Goal: Use online tool/utility: Utilize a website feature to perform a specific function

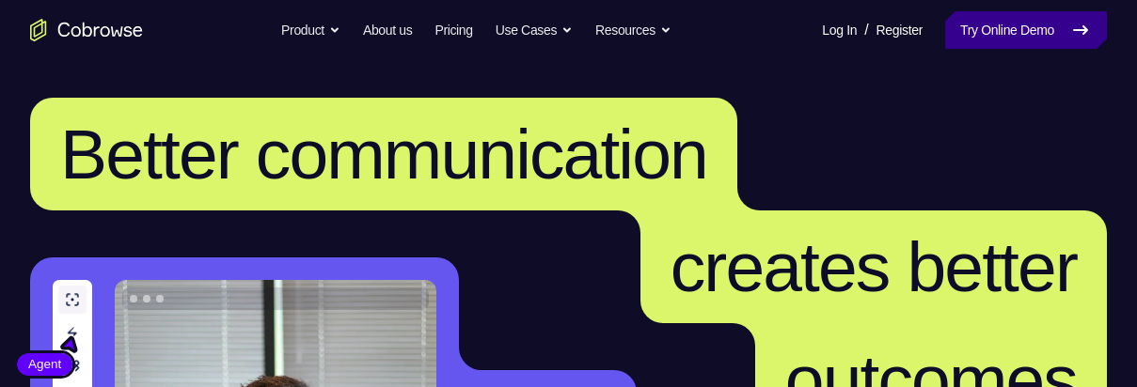
click at [1015, 33] on link "Try Online Demo" at bounding box center [1026, 30] width 162 height 38
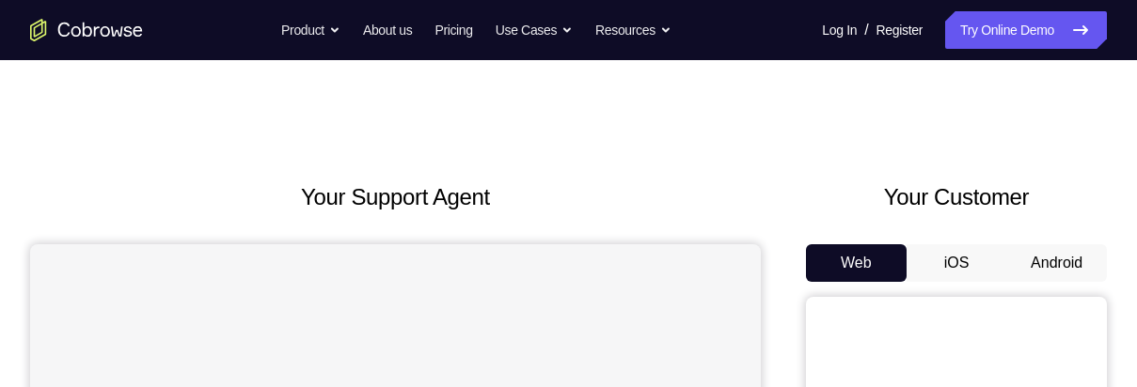
scroll to position [94, 0]
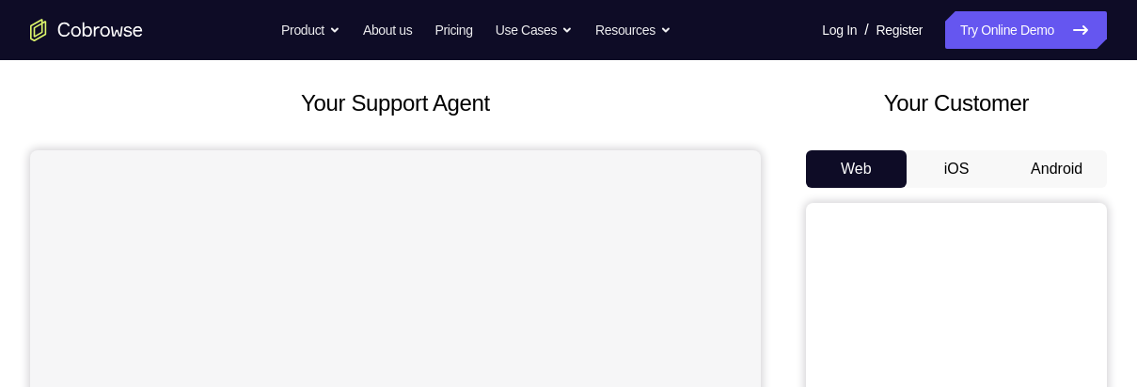
click at [1062, 175] on button "Android" at bounding box center [1056, 169] width 101 height 38
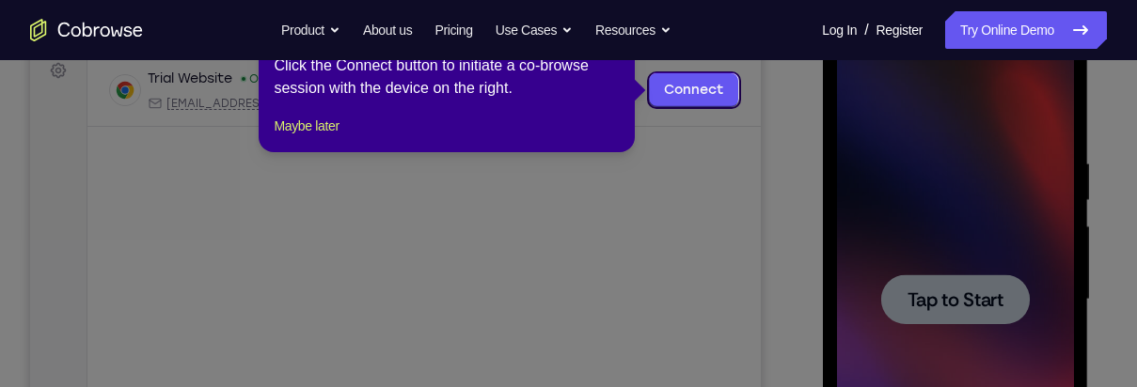
scroll to position [349, 0]
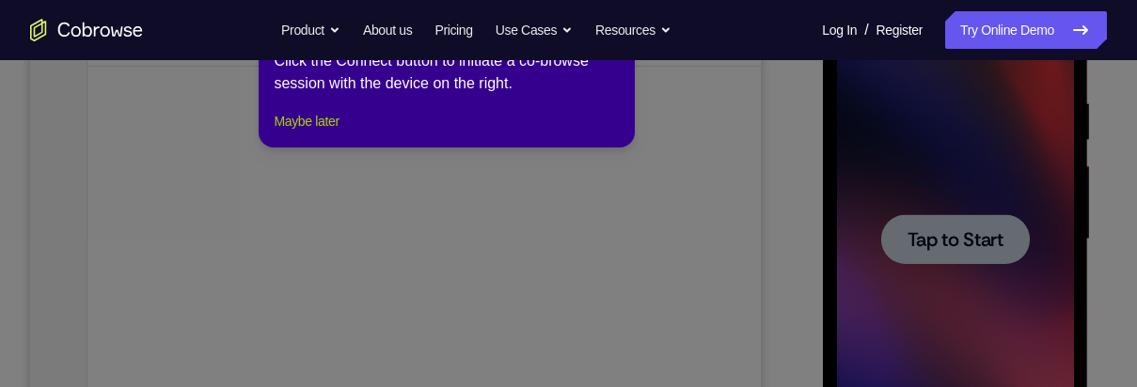
click at [302, 133] on button "Maybe later" at bounding box center [306, 121] width 65 height 23
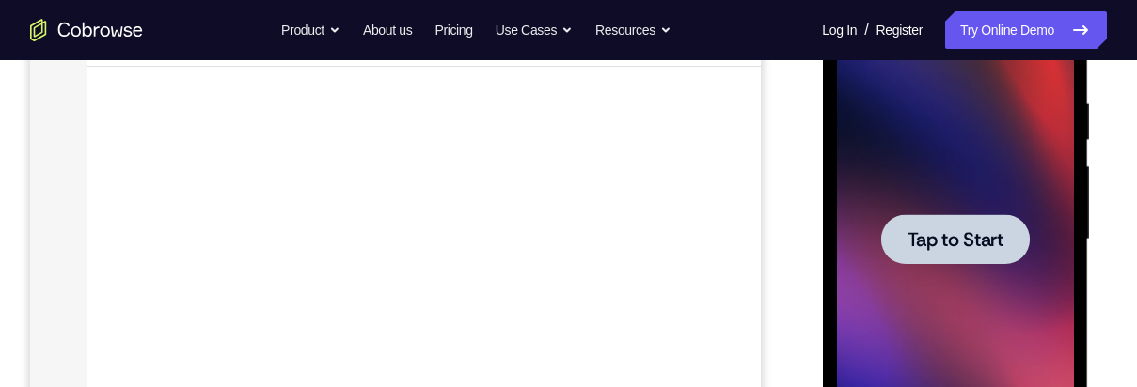
click at [981, 230] on span "Tap to Start" at bounding box center [954, 239] width 96 height 19
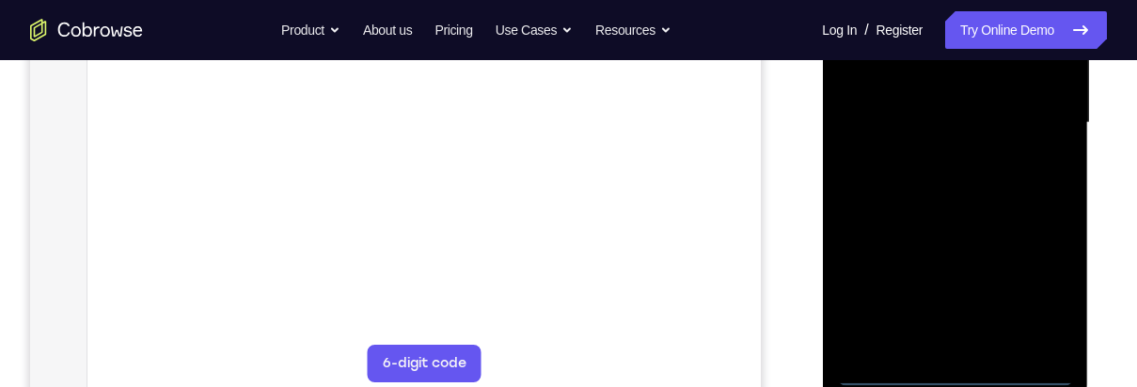
scroll to position [476, 0]
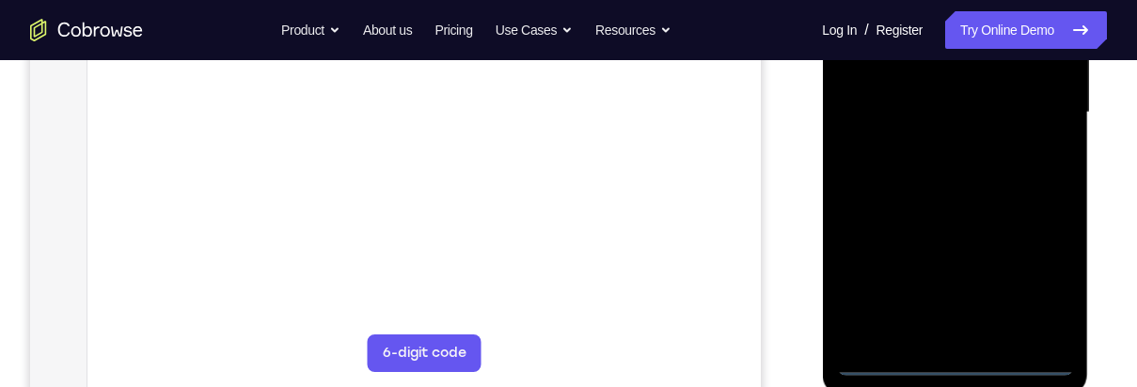
click at [952, 363] on div at bounding box center [954, 113] width 237 height 527
click at [1041, 284] on div at bounding box center [954, 113] width 237 height 527
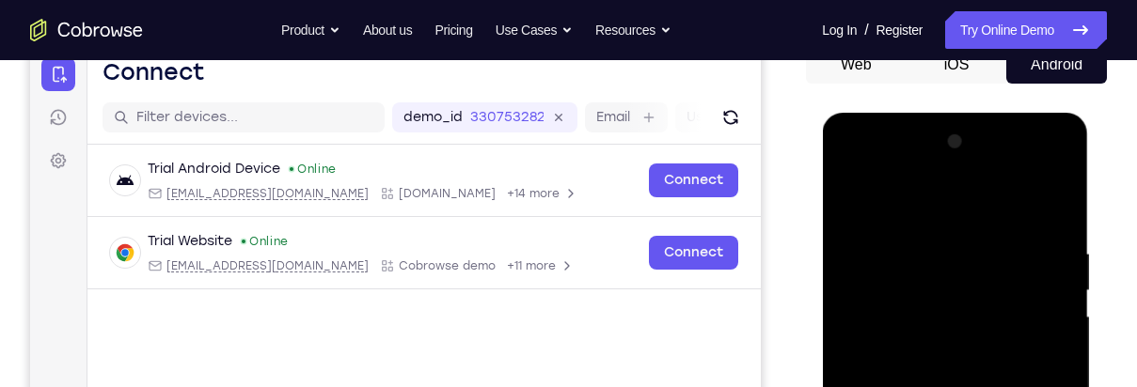
scroll to position [203, 0]
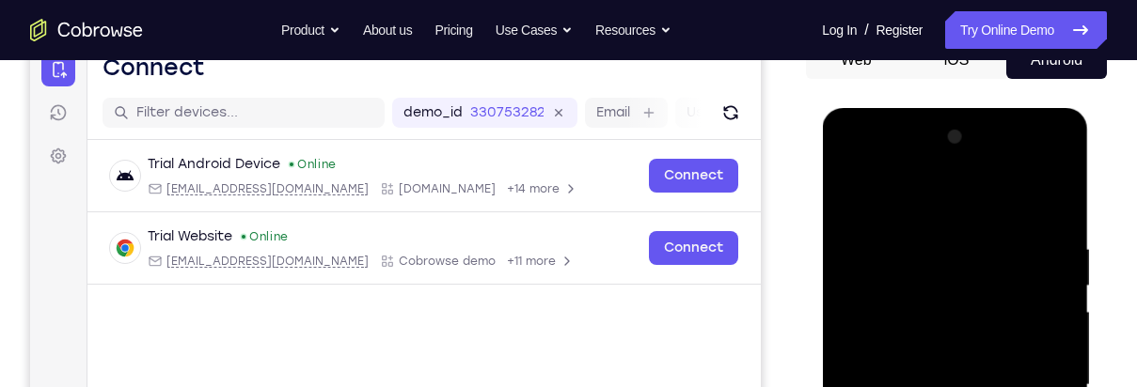
click at [982, 208] on div at bounding box center [954, 385] width 237 height 527
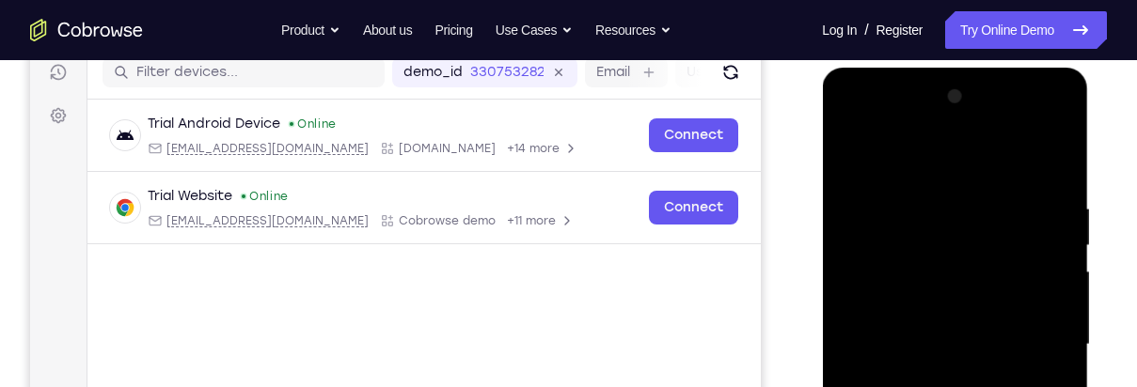
scroll to position [316, 0]
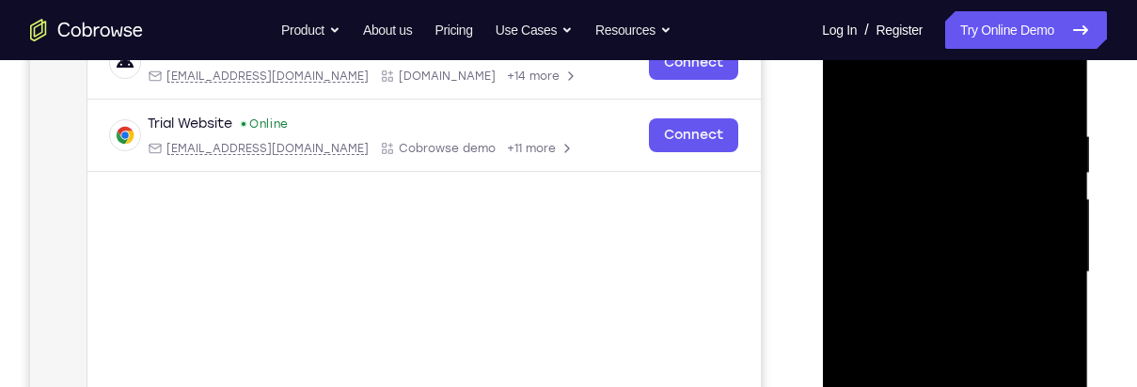
click at [1040, 264] on div at bounding box center [954, 272] width 237 height 527
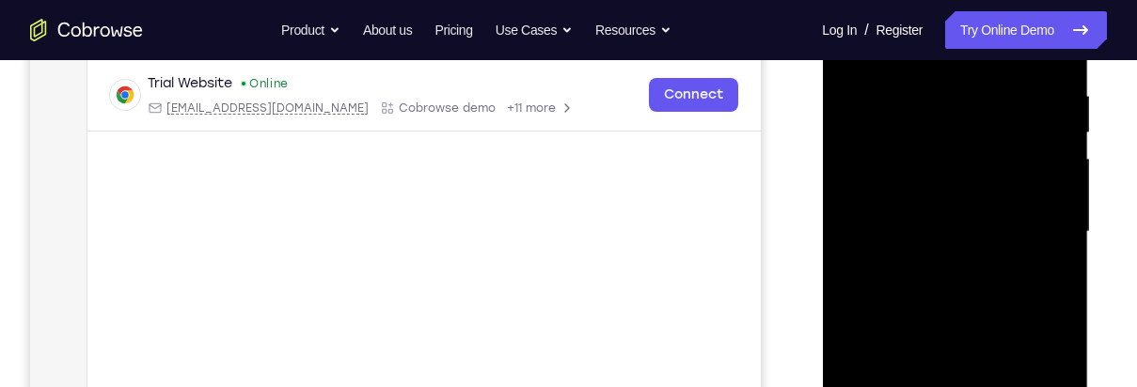
scroll to position [355, 0]
click at [930, 265] on div at bounding box center [954, 234] width 237 height 527
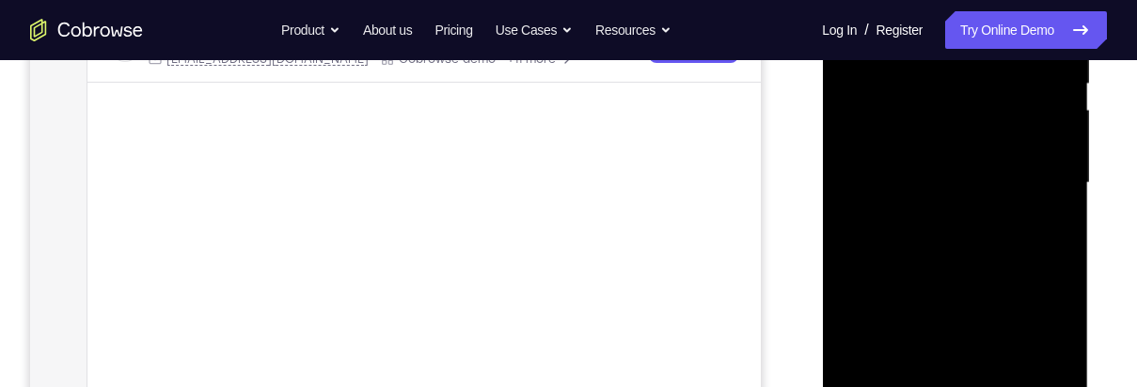
scroll to position [409, 0]
click at [1029, 157] on div at bounding box center [954, 179] width 237 height 527
click at [958, 137] on div at bounding box center [954, 179] width 237 height 527
click at [1016, 179] on div at bounding box center [954, 179] width 237 height 527
click at [1023, 240] on div at bounding box center [954, 179] width 237 height 527
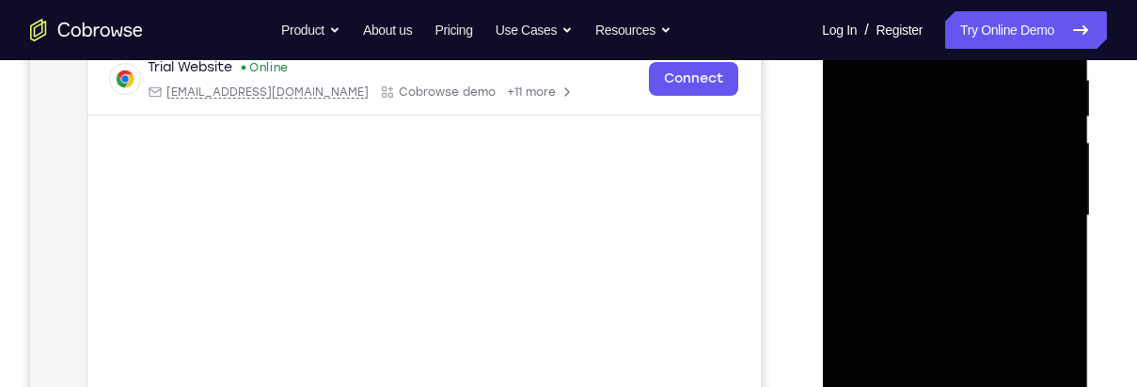
scroll to position [371, 0]
click at [1003, 267] on div at bounding box center [954, 217] width 237 height 527
click at [962, 275] on div at bounding box center [954, 217] width 237 height 527
click at [962, 309] on div at bounding box center [954, 217] width 237 height 527
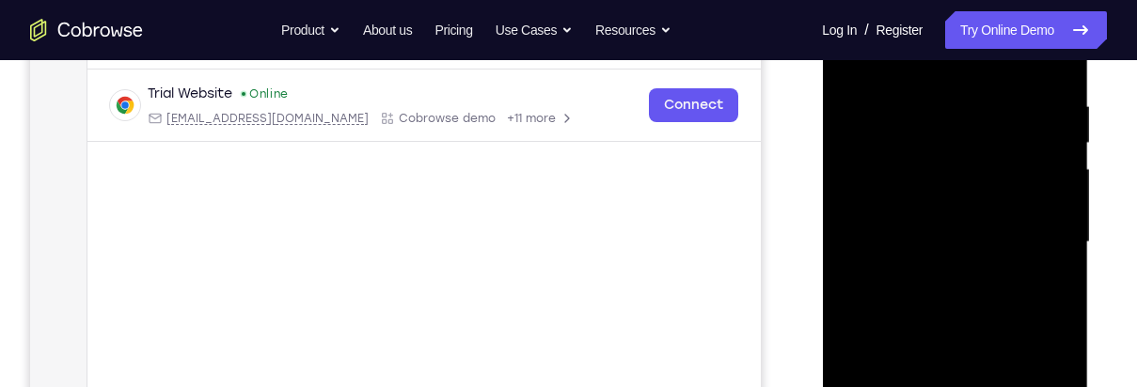
scroll to position [333, 0]
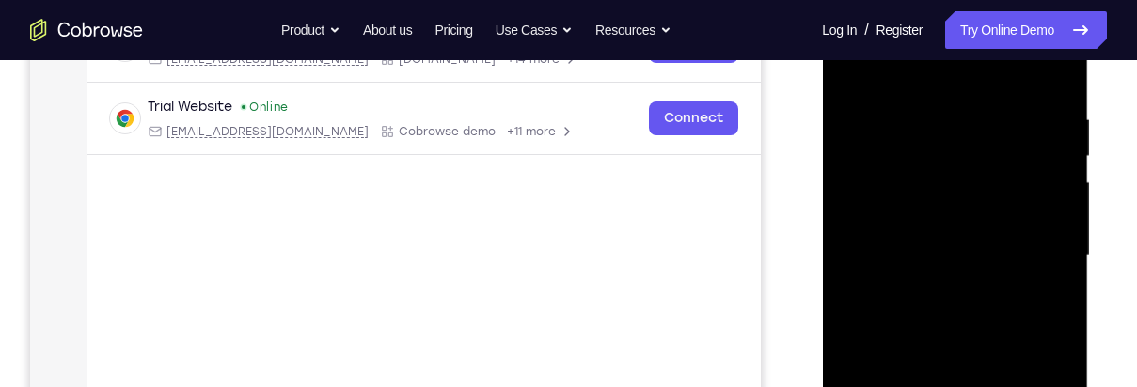
click at [1018, 167] on div at bounding box center [954, 255] width 237 height 527
click at [944, 163] on div at bounding box center [954, 255] width 237 height 527
click at [1017, 206] on div at bounding box center [954, 255] width 237 height 527
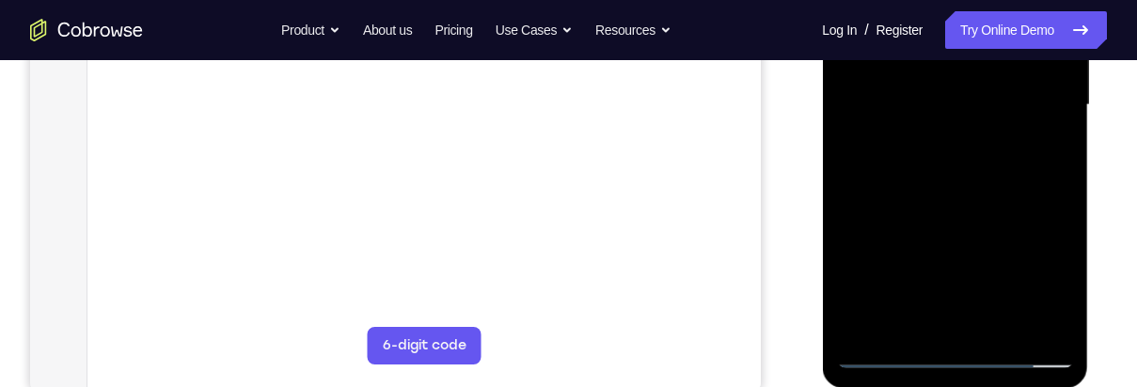
scroll to position [490, 0]
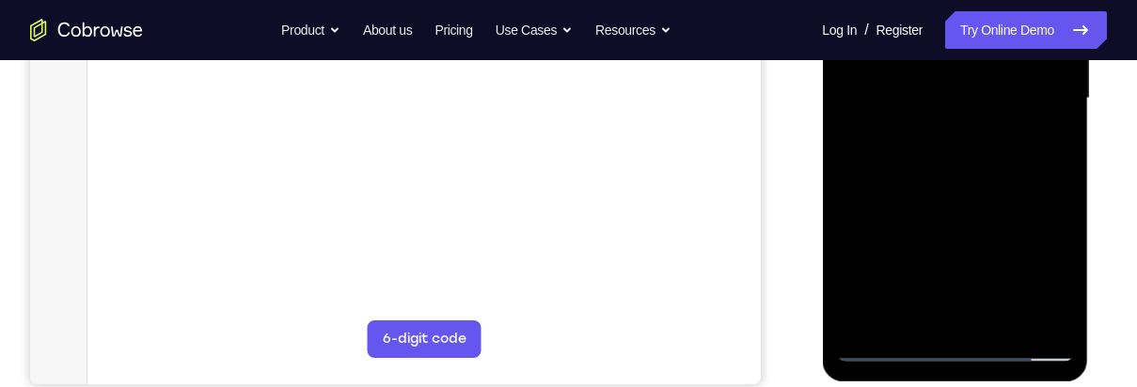
click at [956, 354] on div at bounding box center [954, 98] width 237 height 527
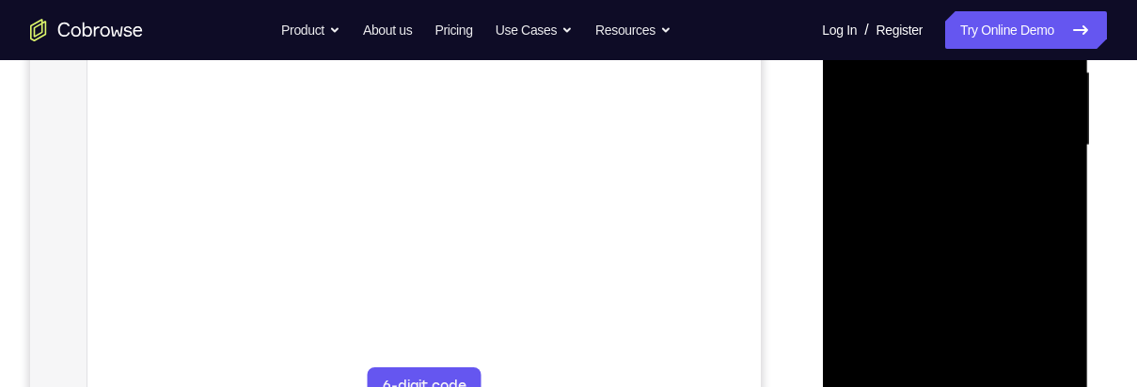
scroll to position [440, 0]
click at [874, 128] on div at bounding box center [954, 148] width 237 height 527
click at [1006, 192] on div at bounding box center [954, 137] width 237 height 527
click at [966, 352] on div at bounding box center [954, 137] width 237 height 527
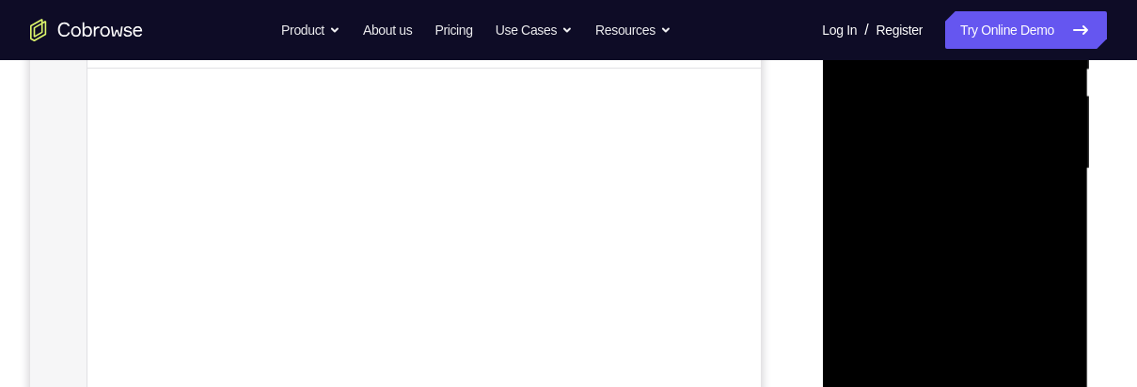
scroll to position [400, 0]
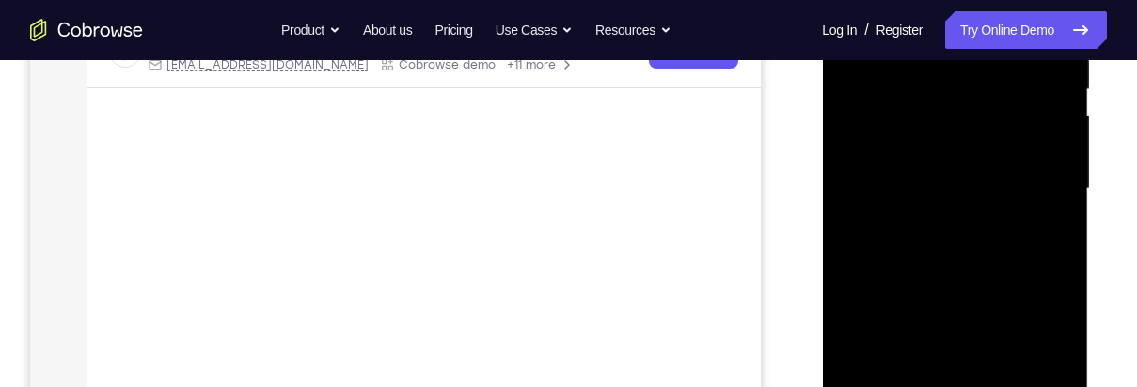
click at [1002, 114] on div at bounding box center [954, 189] width 237 height 527
click at [1004, 72] on div at bounding box center [954, 189] width 237 height 527
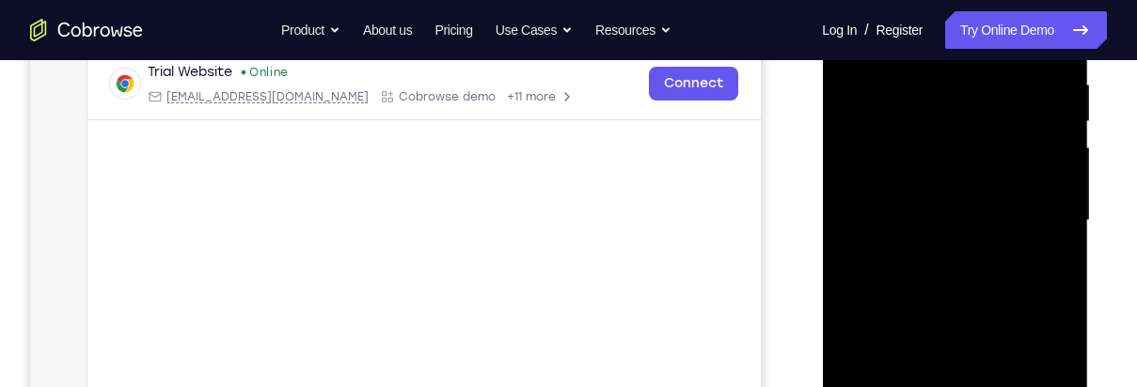
scroll to position [349, 0]
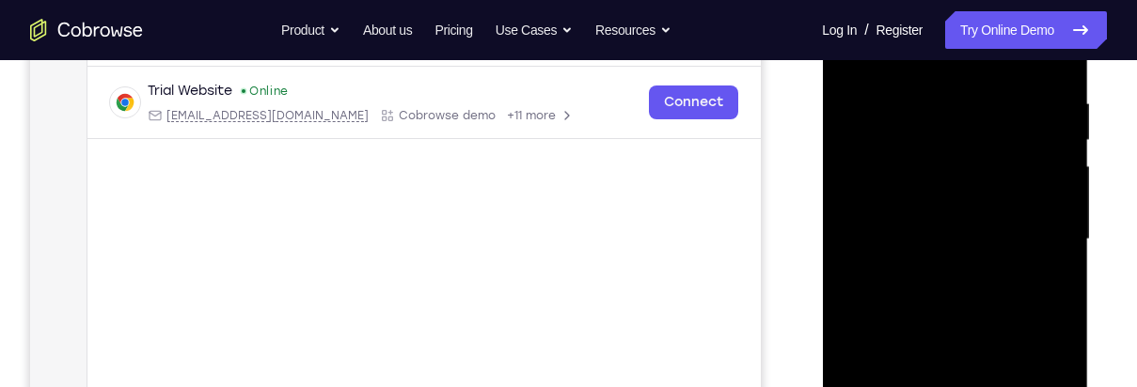
click at [970, 173] on div at bounding box center [954, 239] width 237 height 527
click at [1035, 289] on div at bounding box center [954, 239] width 237 height 527
click at [1032, 284] on div at bounding box center [954, 239] width 237 height 527
click at [1028, 282] on div at bounding box center [954, 239] width 237 height 527
click at [1041, 286] on div at bounding box center [954, 239] width 237 height 527
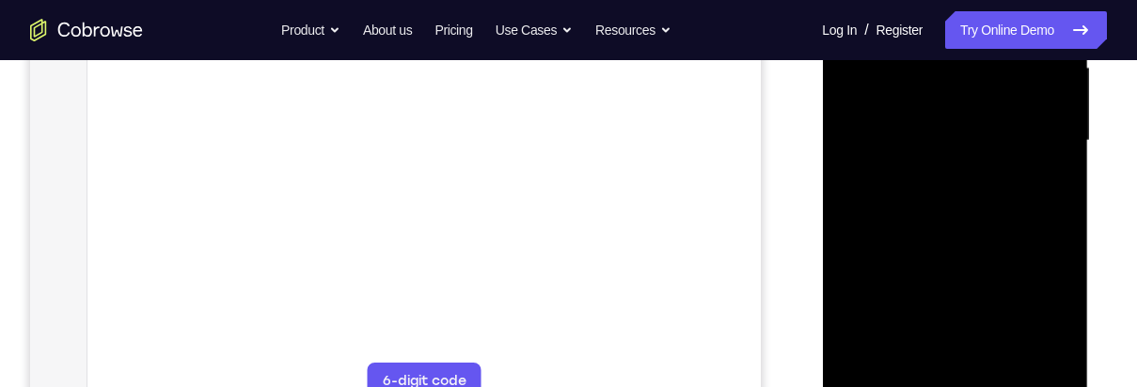
scroll to position [462, 0]
click at [1018, 332] on div at bounding box center [954, 127] width 237 height 527
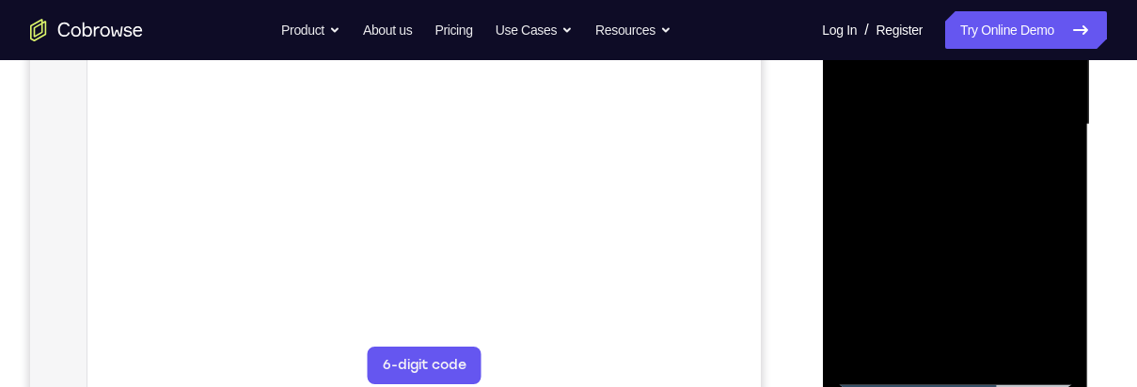
click at [1027, 339] on div at bounding box center [954, 125] width 237 height 527
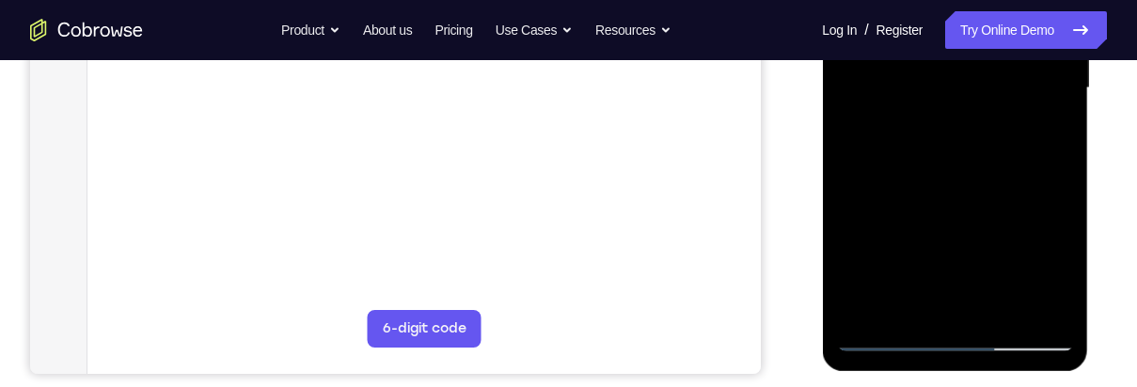
scroll to position [499, 0]
click at [987, 307] on div at bounding box center [954, 89] width 237 height 527
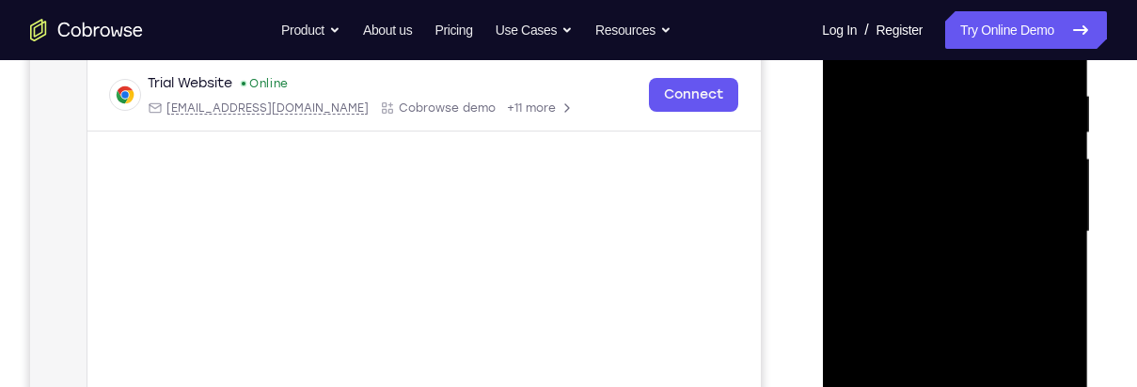
scroll to position [355, 0]
click at [1042, 217] on div at bounding box center [954, 233] width 237 height 527
click at [998, 110] on div at bounding box center [954, 233] width 237 height 527
click at [913, 324] on div at bounding box center [954, 233] width 237 height 527
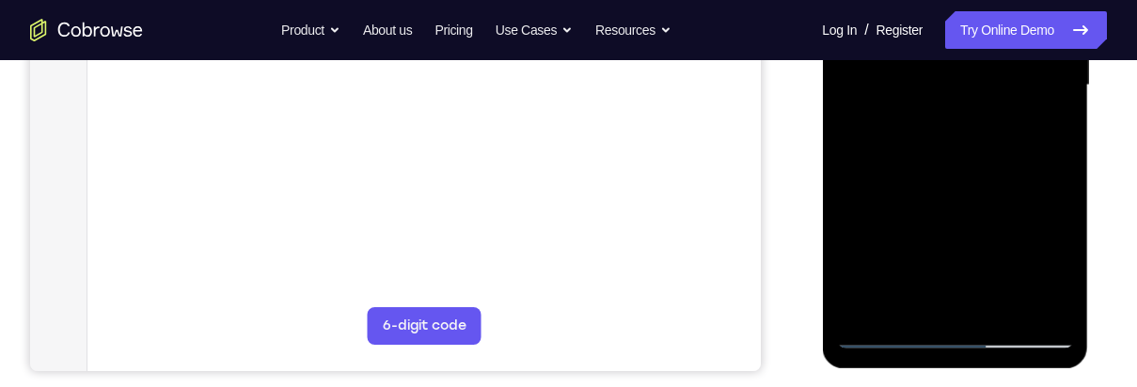
scroll to position [504, 0]
click at [1023, 340] on div at bounding box center [954, 84] width 237 height 527
click at [957, 156] on div at bounding box center [954, 84] width 237 height 527
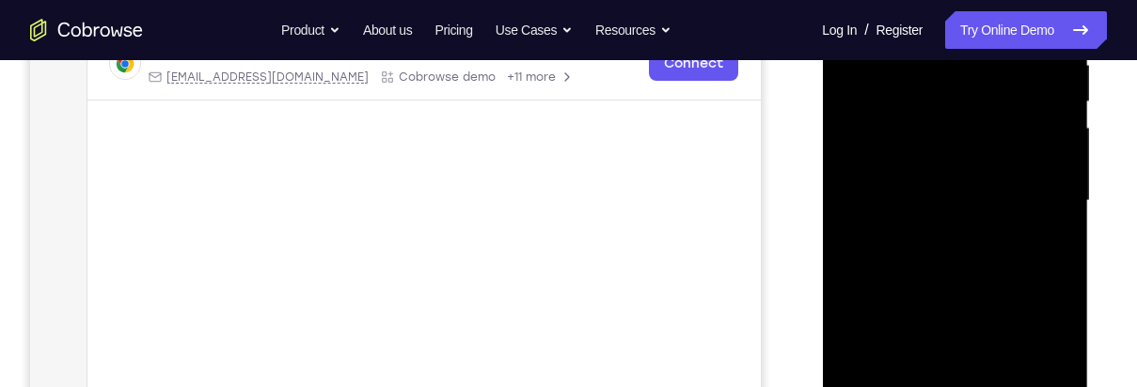
scroll to position [380, 0]
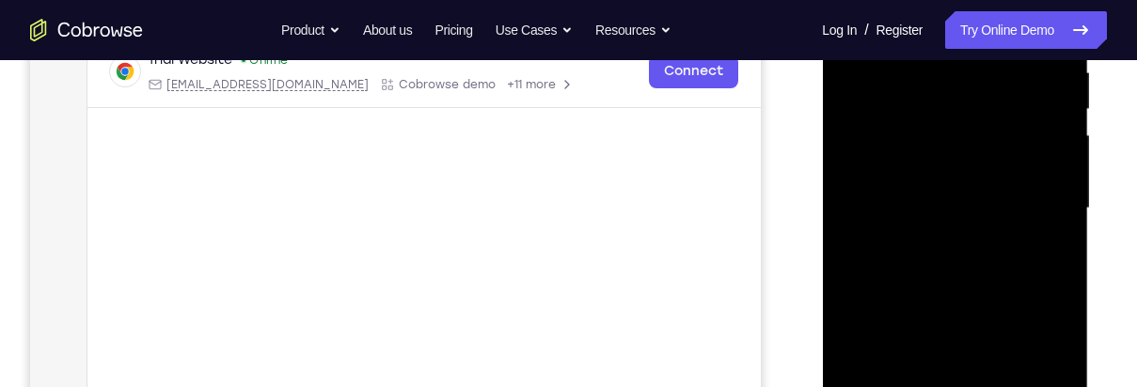
click at [998, 131] on div at bounding box center [954, 208] width 237 height 527
click at [963, 284] on div at bounding box center [954, 208] width 237 height 527
click at [1014, 164] on div at bounding box center [954, 208] width 237 height 527
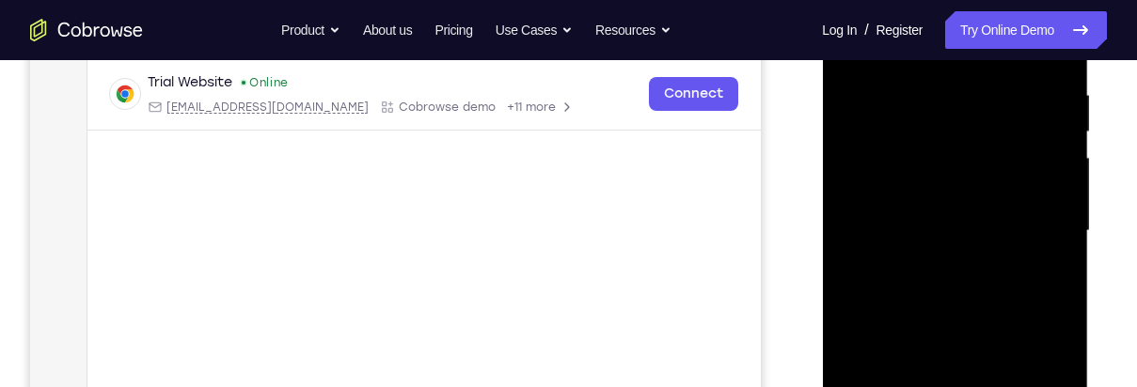
click at [1025, 303] on div at bounding box center [954, 231] width 237 height 527
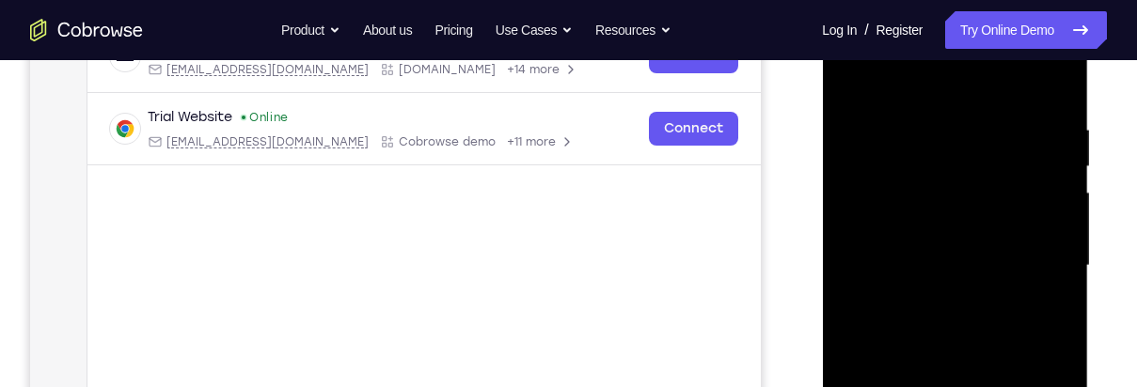
scroll to position [296, 0]
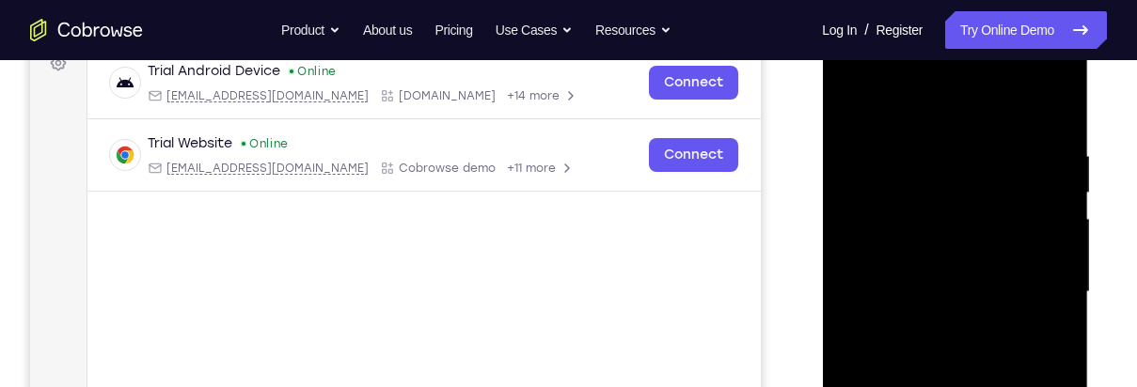
click at [1047, 145] on div at bounding box center [954, 292] width 237 height 527
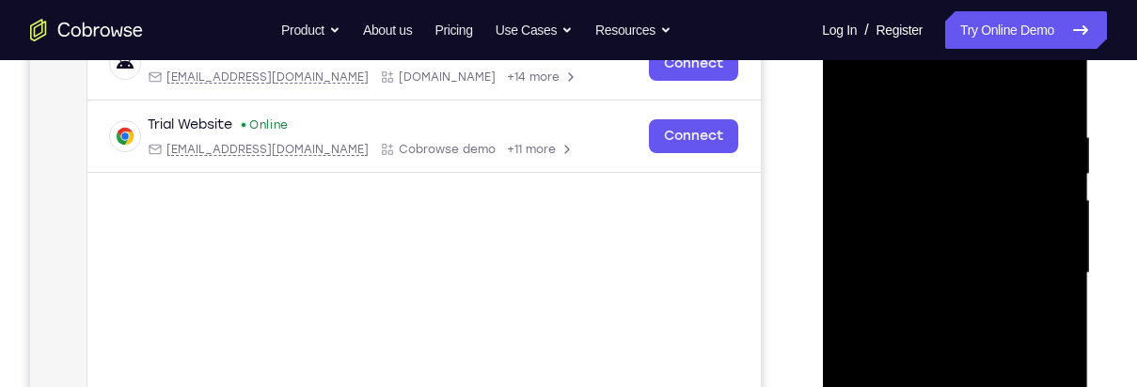
scroll to position [316, 0]
click at [1056, 92] on div at bounding box center [954, 272] width 237 height 527
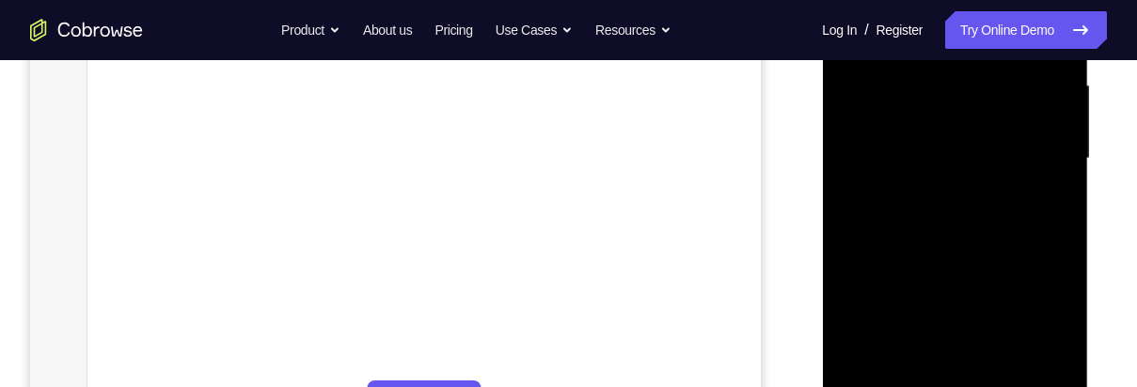
scroll to position [431, 0]
click at [1005, 371] on div at bounding box center [954, 158] width 237 height 527
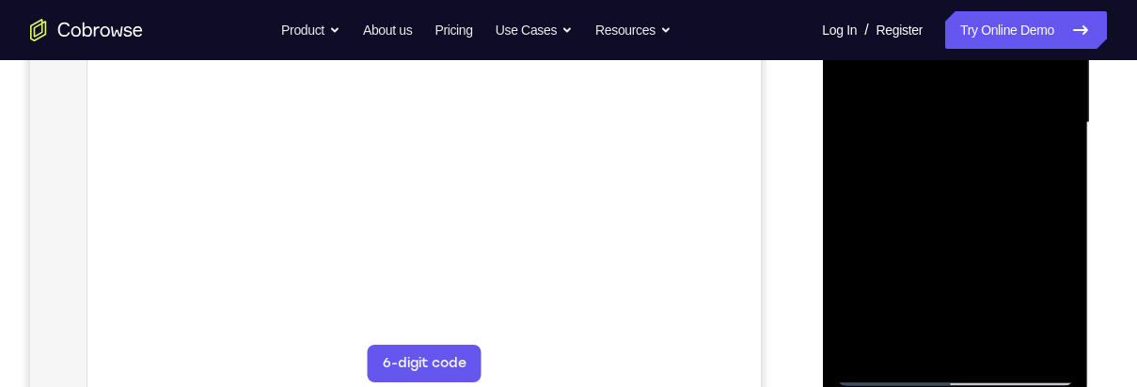
scroll to position [466, 0]
click at [1011, 218] on div at bounding box center [954, 122] width 237 height 527
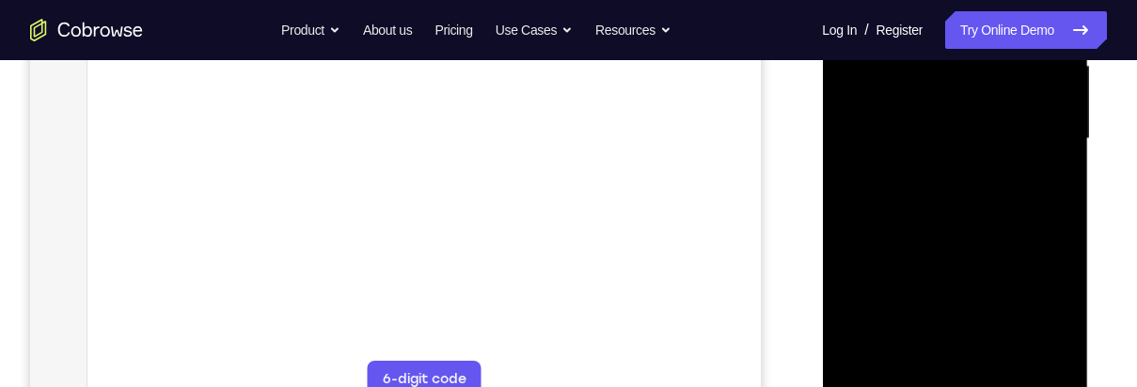
scroll to position [442, 0]
click at [978, 134] on div at bounding box center [954, 146] width 237 height 527
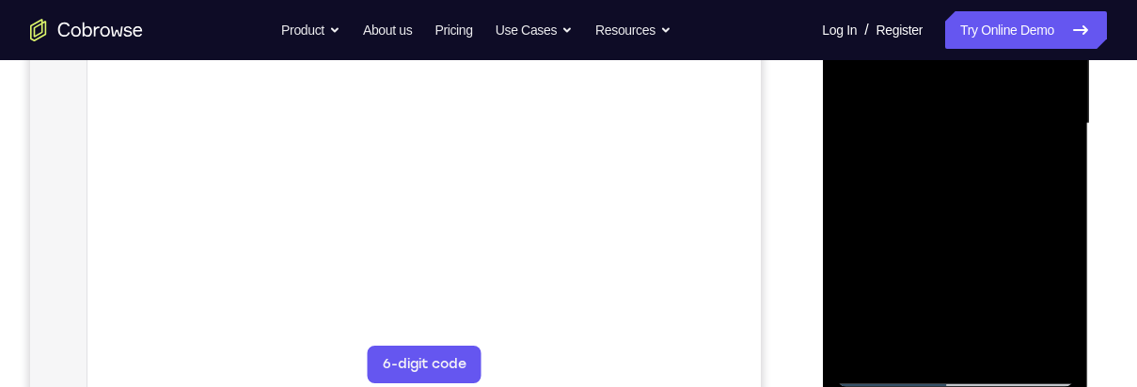
scroll to position [492, 0]
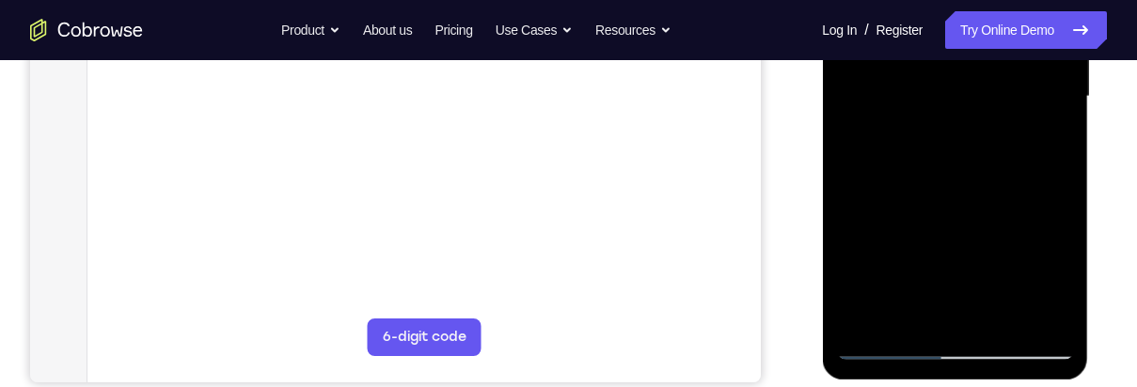
click at [1049, 284] on div at bounding box center [954, 97] width 237 height 527
click at [1052, 269] on div at bounding box center [954, 97] width 237 height 527
click at [1051, 146] on div at bounding box center [954, 97] width 237 height 527
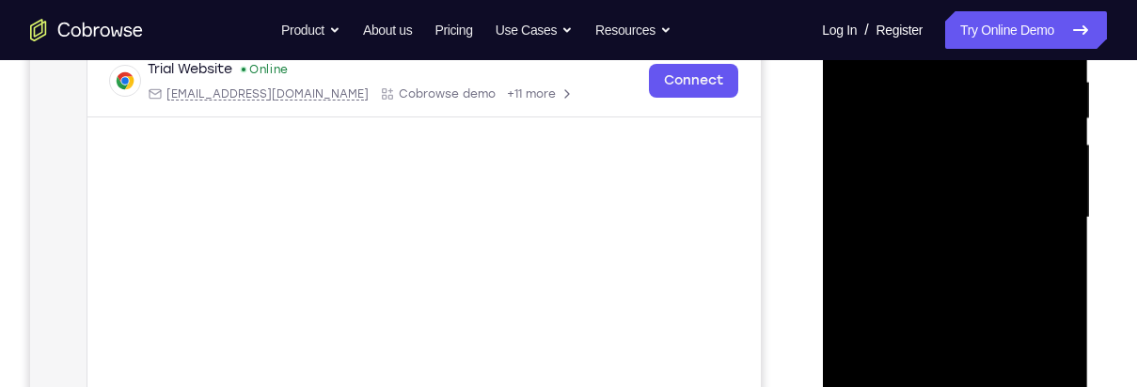
scroll to position [336, 0]
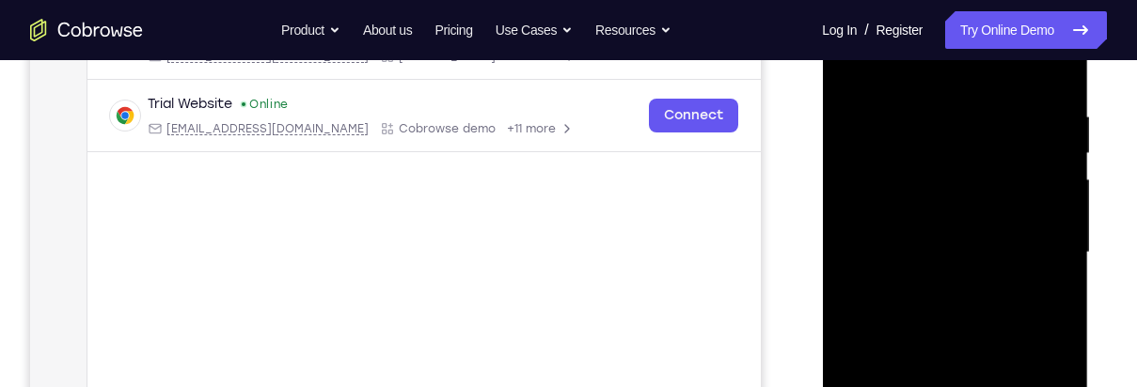
click at [851, 65] on div at bounding box center [954, 253] width 237 height 527
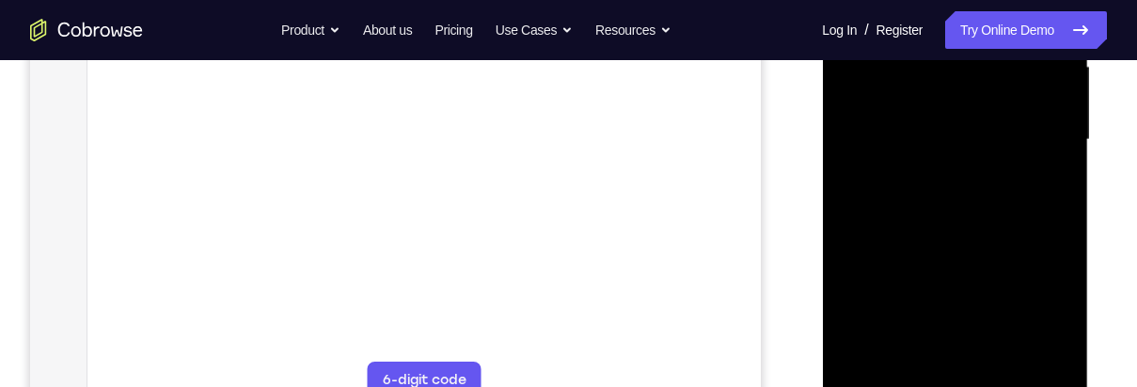
scroll to position [445, 0]
click at [932, 244] on div at bounding box center [954, 144] width 237 height 527
click at [912, 362] on div at bounding box center [954, 144] width 237 height 527
click at [1035, 251] on div at bounding box center [954, 144] width 237 height 527
click at [1048, 179] on div at bounding box center [954, 144] width 237 height 527
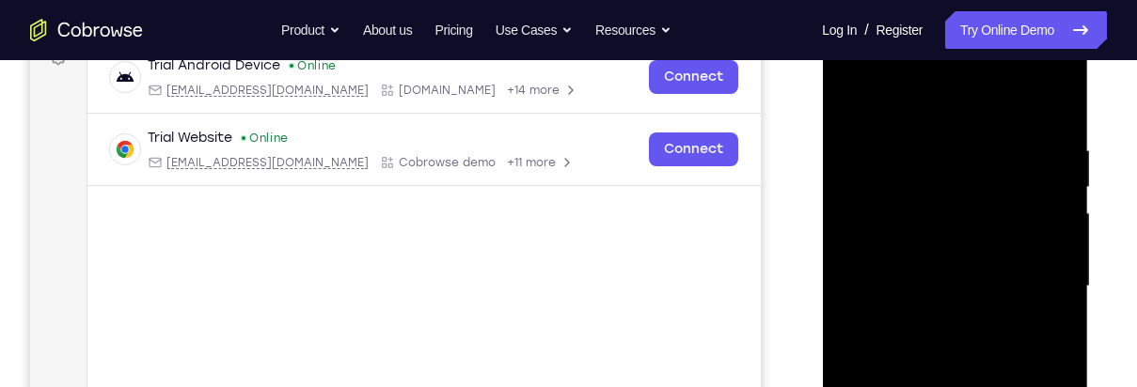
scroll to position [292, 0]
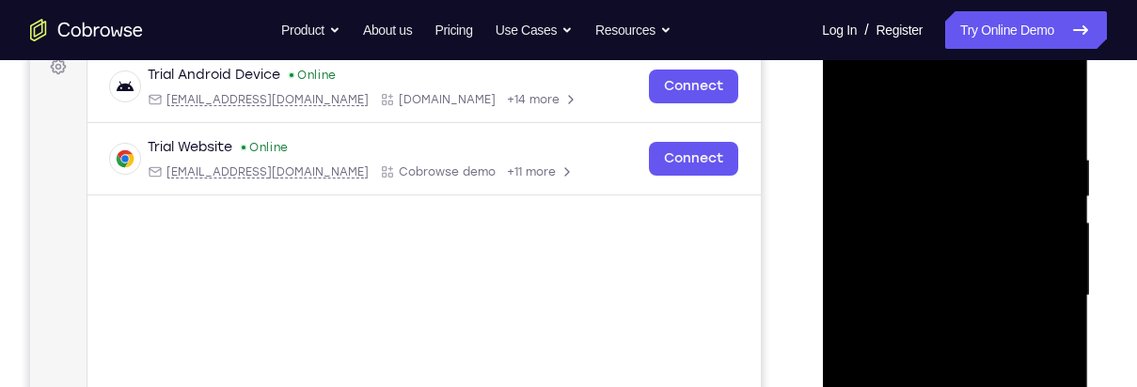
click at [855, 103] on div at bounding box center [954, 296] width 237 height 527
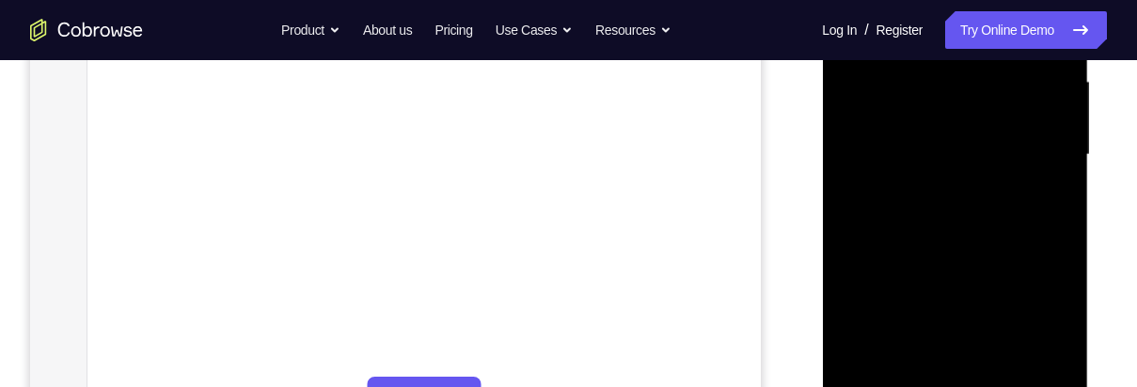
scroll to position [434, 0]
click at [972, 169] on div at bounding box center [954, 154] width 237 height 527
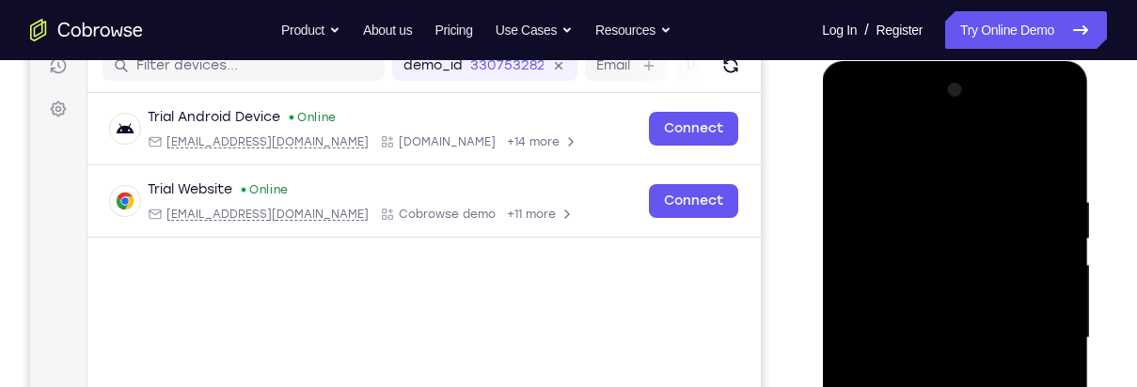
scroll to position [249, 0]
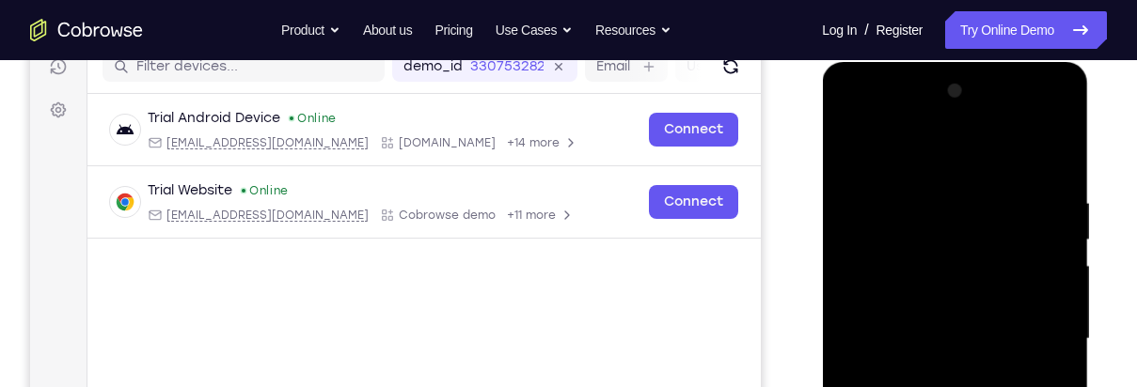
click at [845, 156] on div at bounding box center [954, 339] width 237 height 527
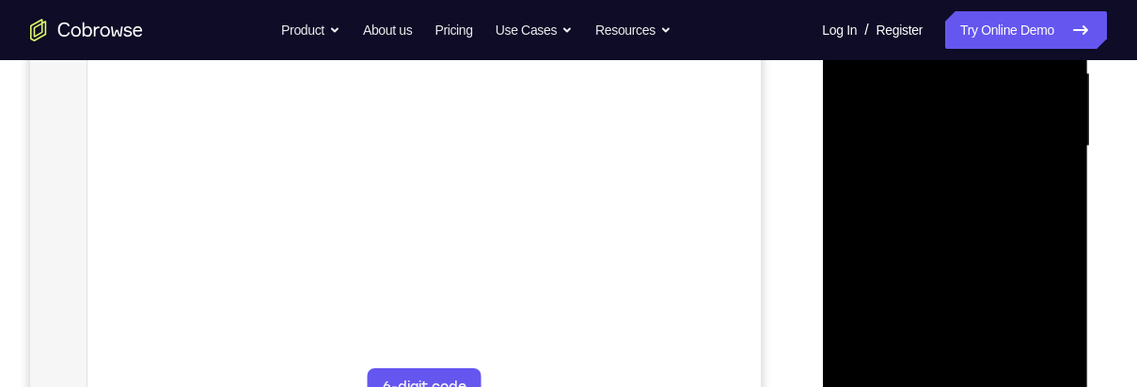
scroll to position [463, 0]
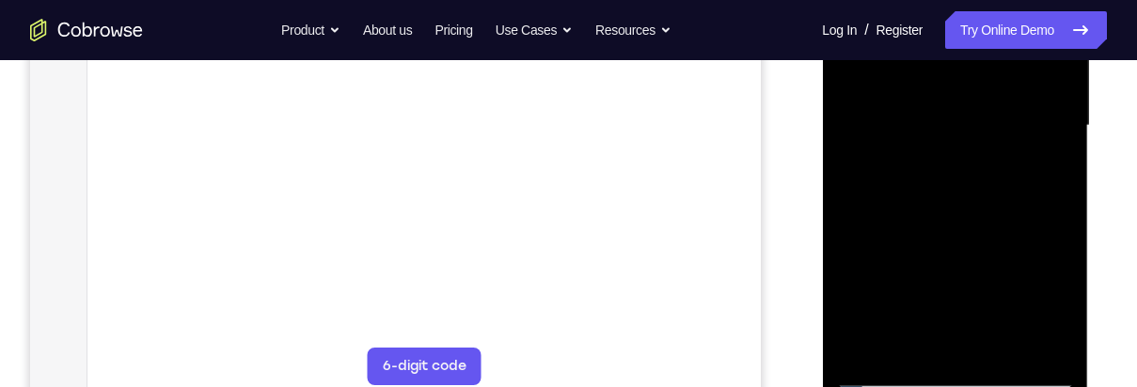
click at [974, 160] on div at bounding box center [954, 126] width 237 height 527
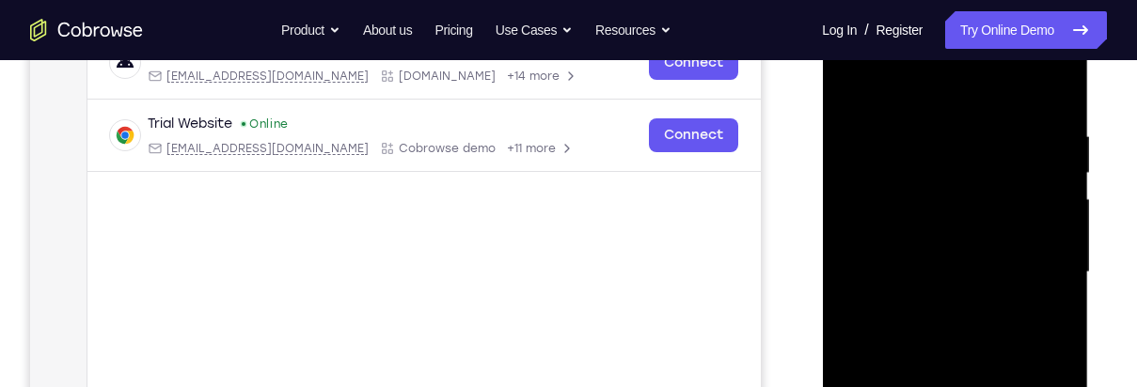
scroll to position [315, 0]
click at [841, 83] on div at bounding box center [954, 273] width 237 height 527
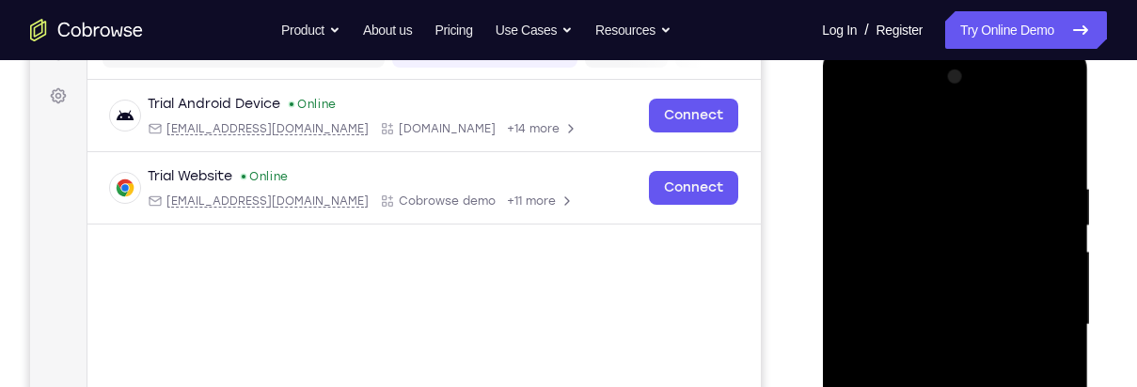
scroll to position [258, 0]
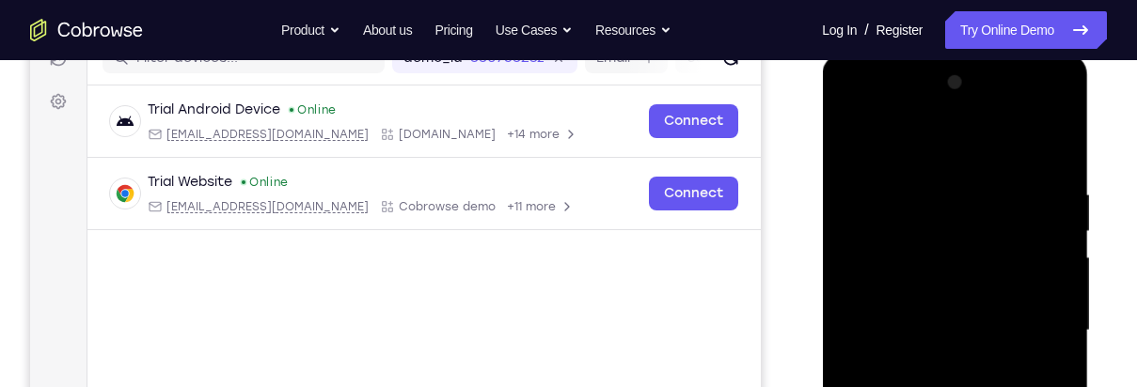
click at [850, 144] on div at bounding box center [954, 331] width 237 height 527
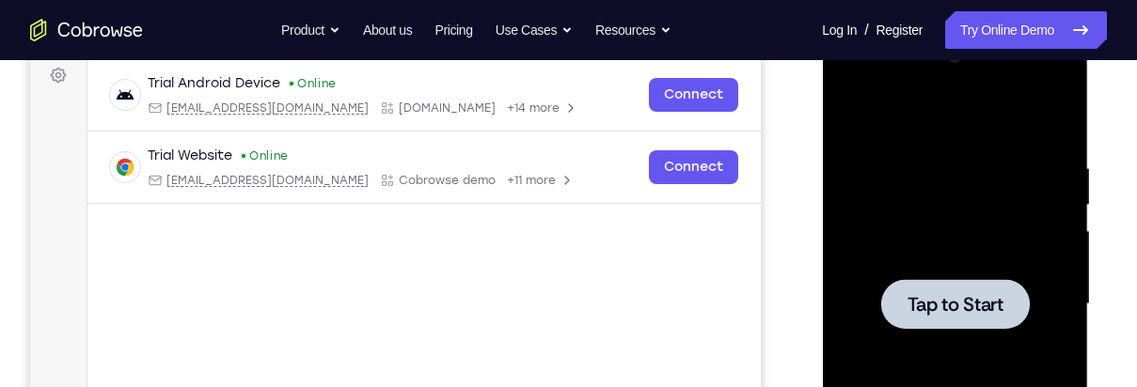
scroll to position [281, 0]
